Goal: Use online tool/utility

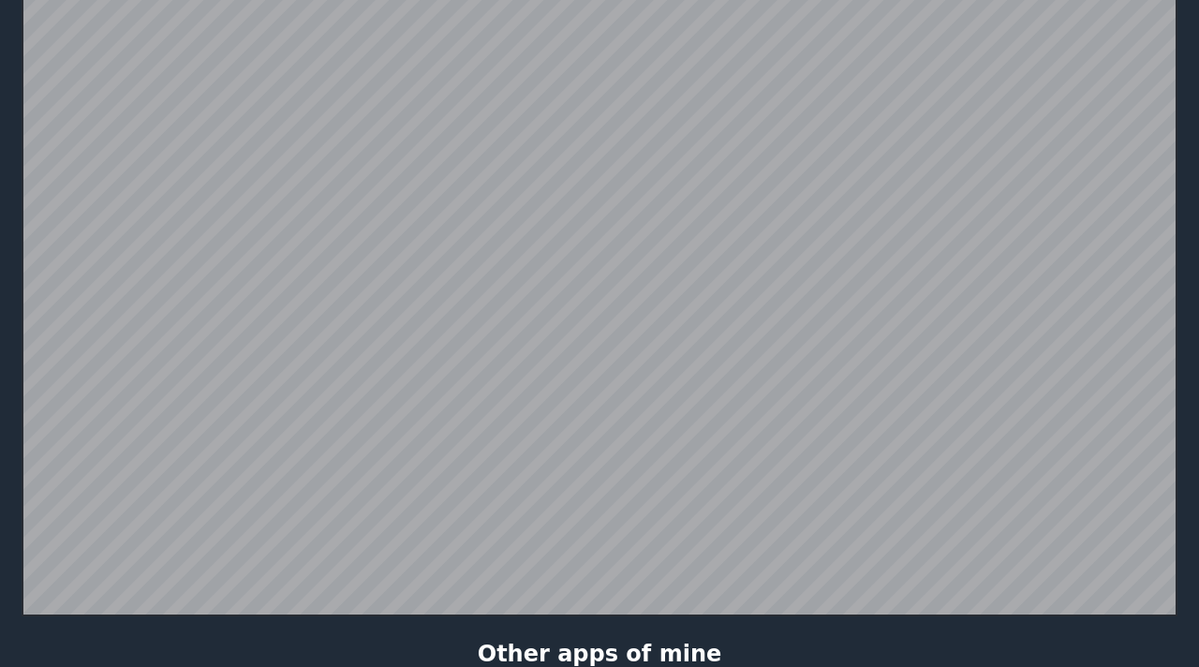
scroll to position [365, 0]
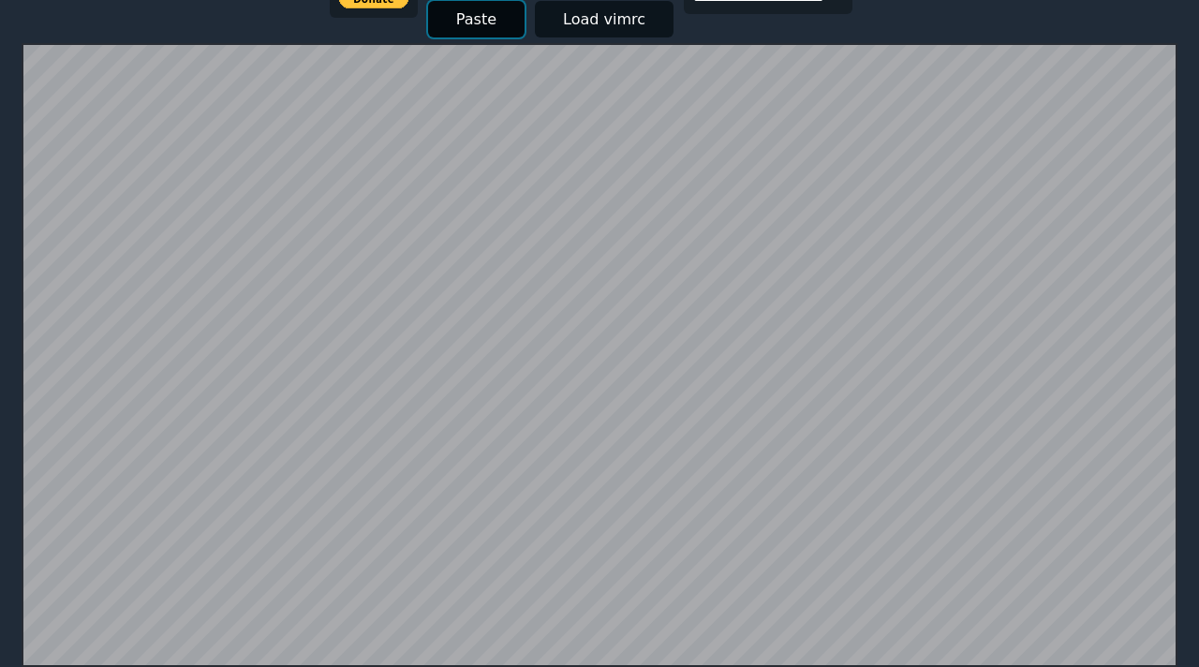
click at [469, 22] on button "Paste" at bounding box center [476, 19] width 96 height 37
click at [461, 8] on button "Paste" at bounding box center [476, 19] width 96 height 37
click at [467, 13] on button "Paste" at bounding box center [476, 19] width 96 height 37
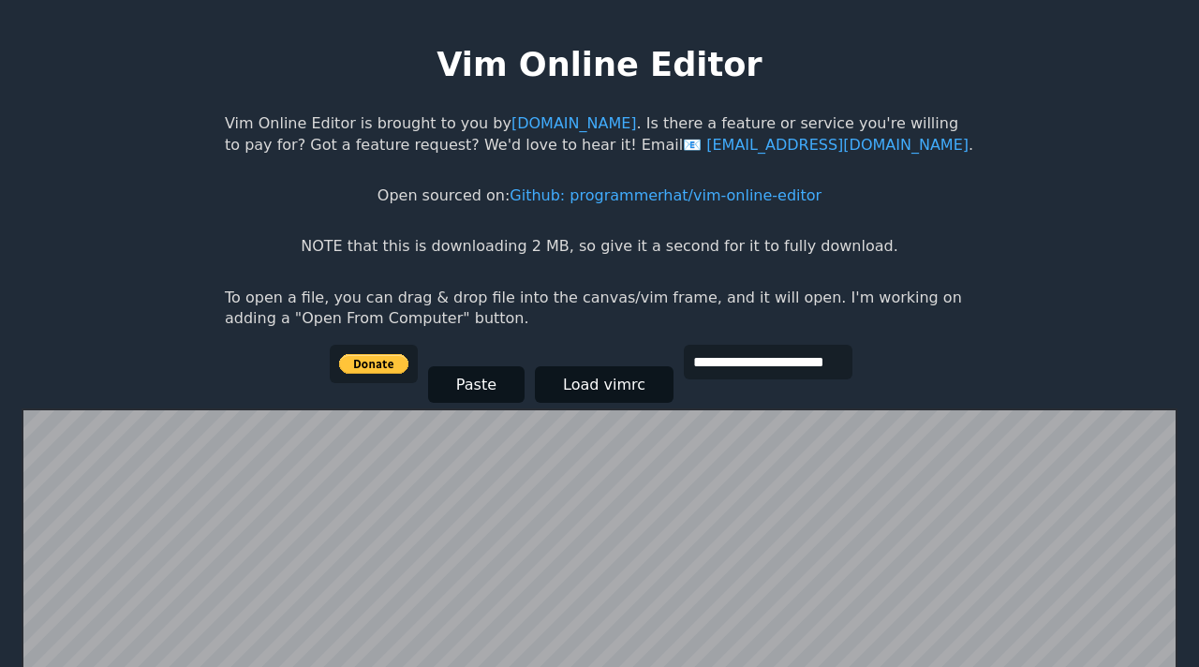
scroll to position [365, 0]
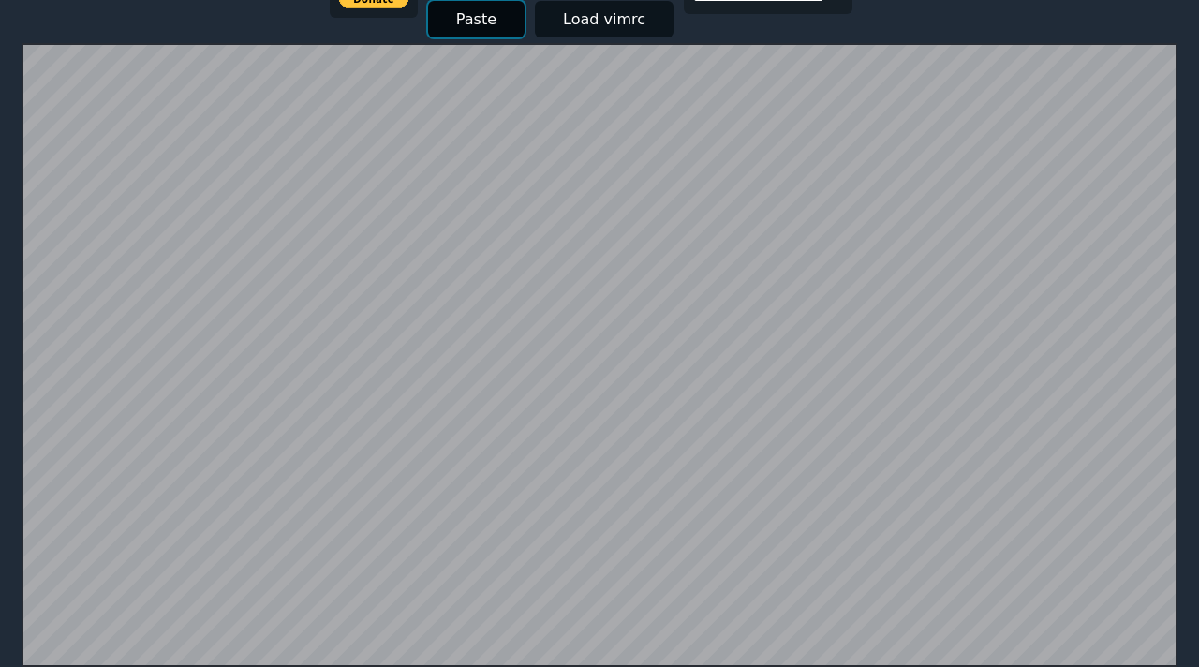
click at [472, 21] on button "Paste" at bounding box center [476, 19] width 96 height 37
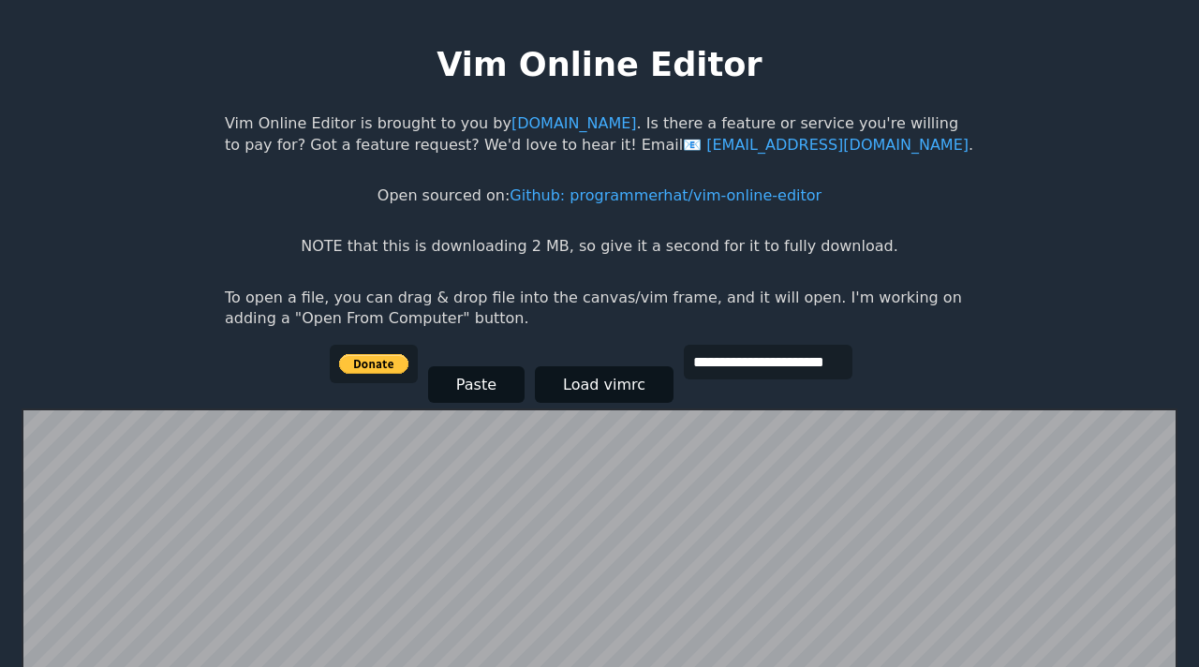
scroll to position [365, 0]
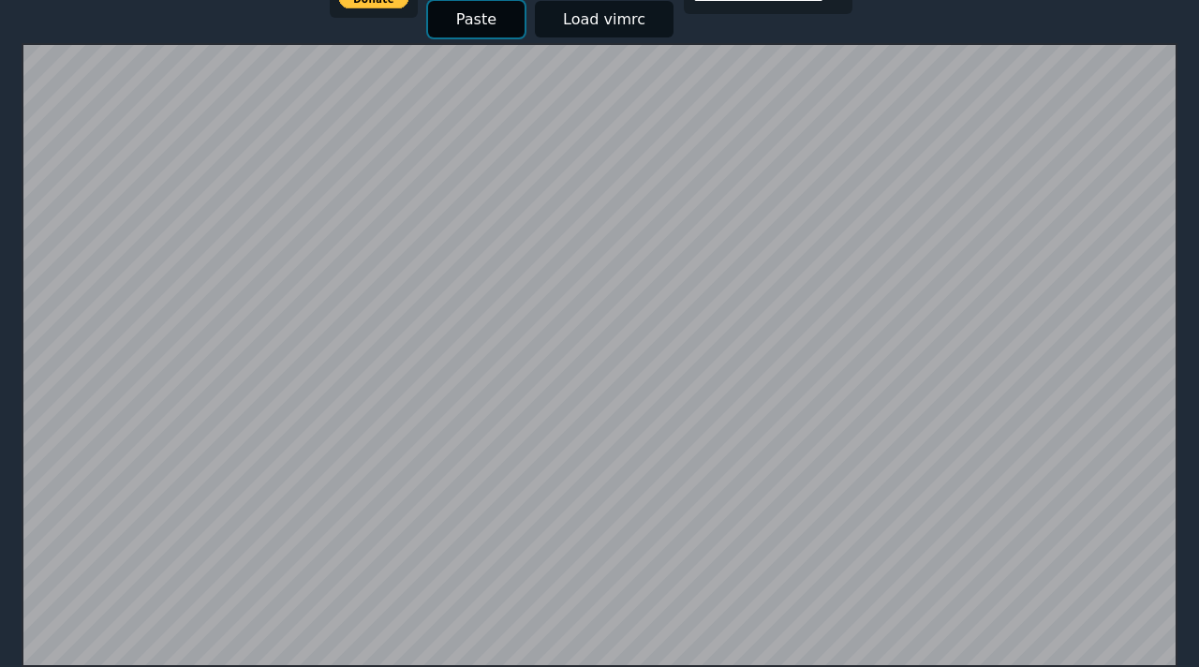
click at [459, 22] on button "Paste" at bounding box center [476, 19] width 96 height 37
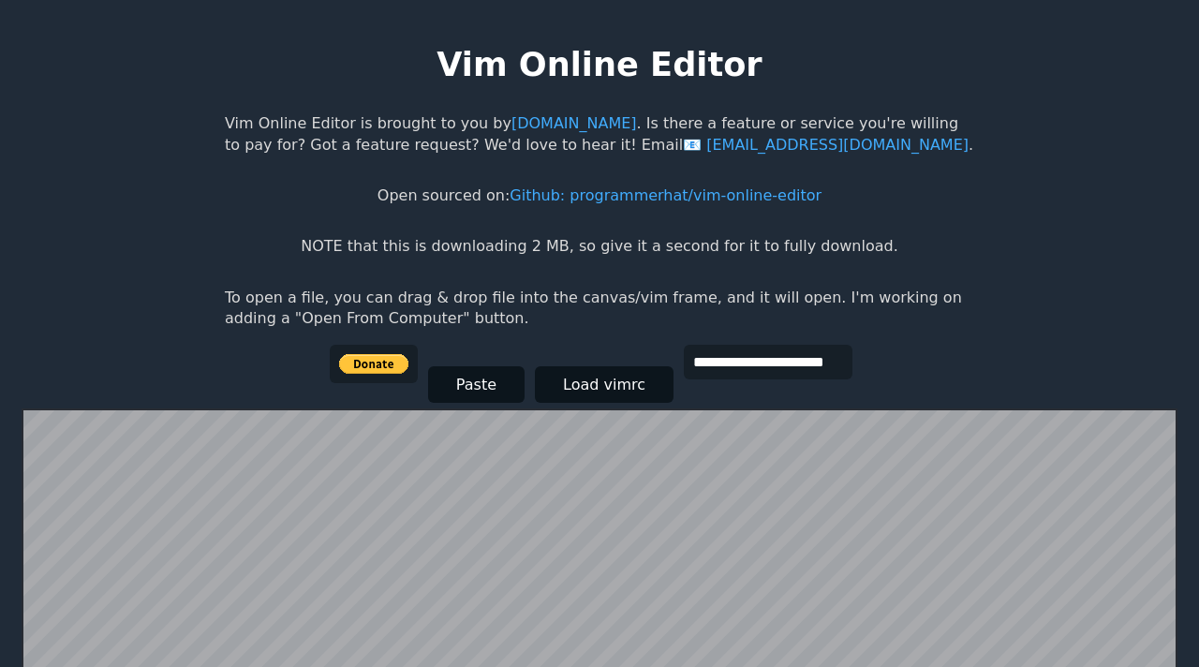
scroll to position [367, 0]
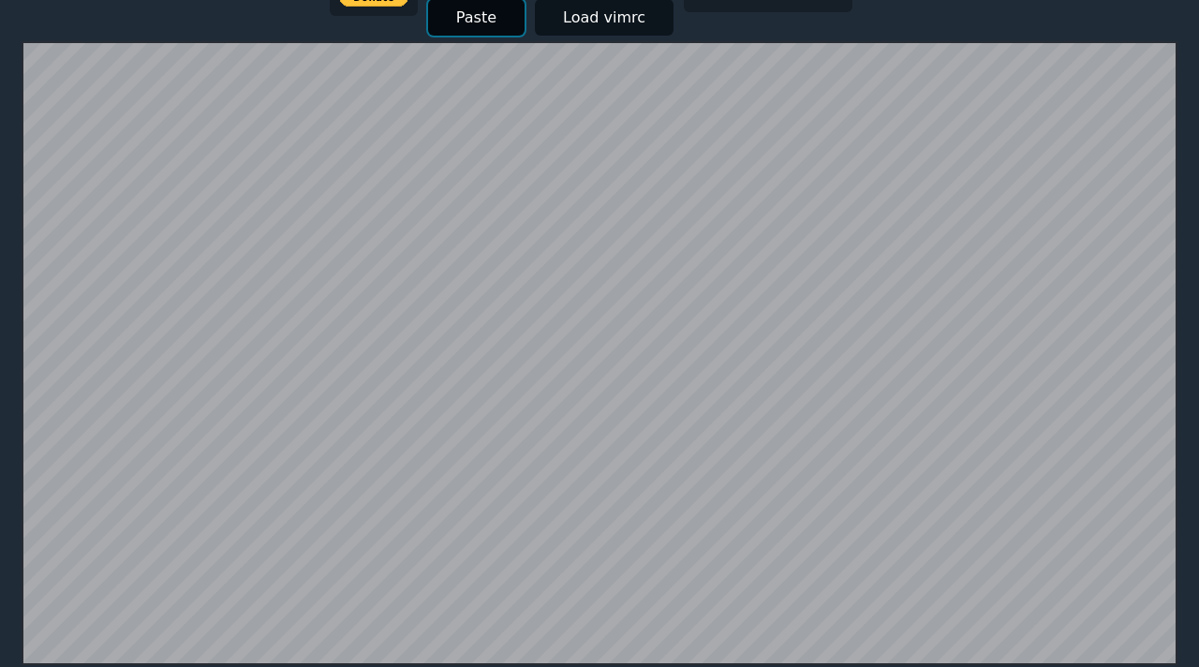
click at [482, 27] on button "Paste" at bounding box center [476, 17] width 96 height 37
